Goal: Obtain resource: Obtain resource

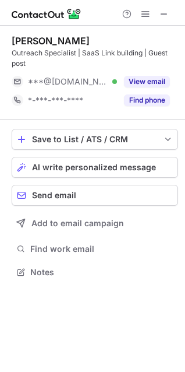
scroll to position [264, 185]
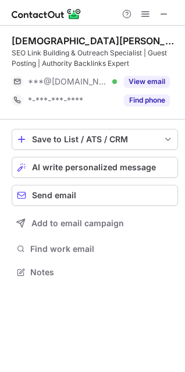
scroll to position [264, 185]
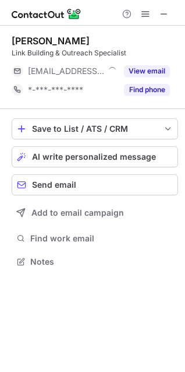
scroll to position [254, 185]
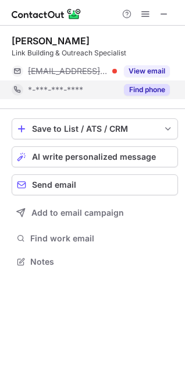
click at [151, 91] on button "Find phone" at bounding box center [147, 90] width 46 height 12
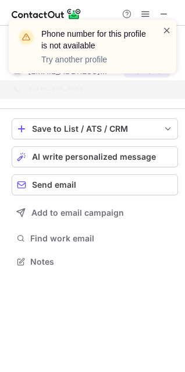
click at [166, 30] on span at bounding box center [167, 30] width 9 height 12
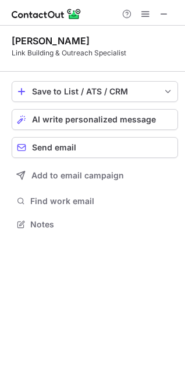
scroll to position [216, 185]
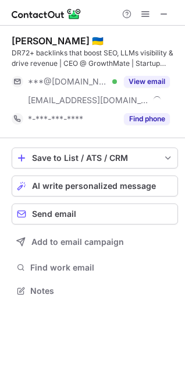
scroll to position [283, 185]
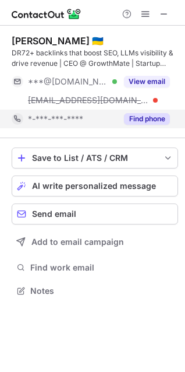
click at [159, 118] on button "Find phone" at bounding box center [147, 119] width 46 height 12
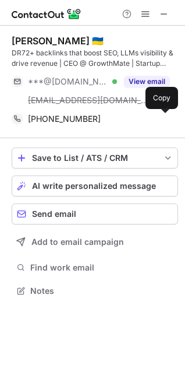
click at [159, 118] on button at bounding box center [165, 119] width 12 height 12
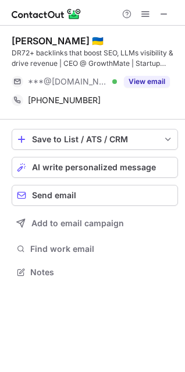
scroll to position [264, 185]
